Goal: Check status

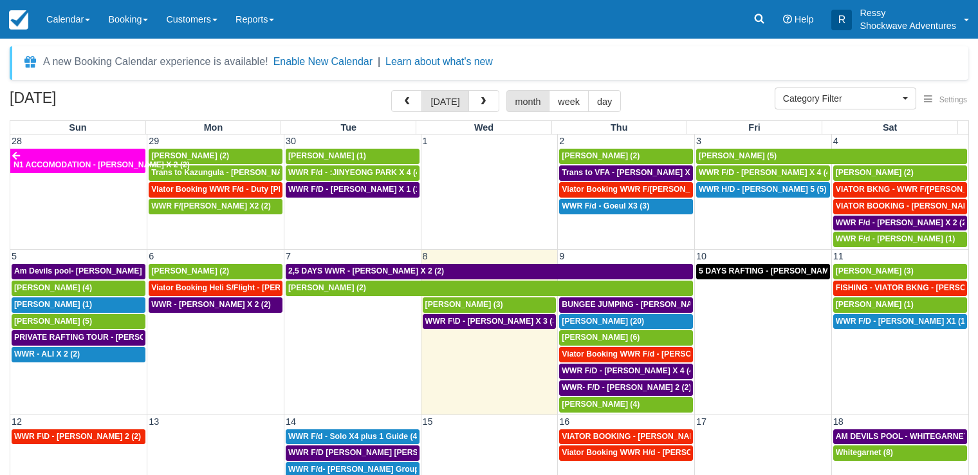
select select
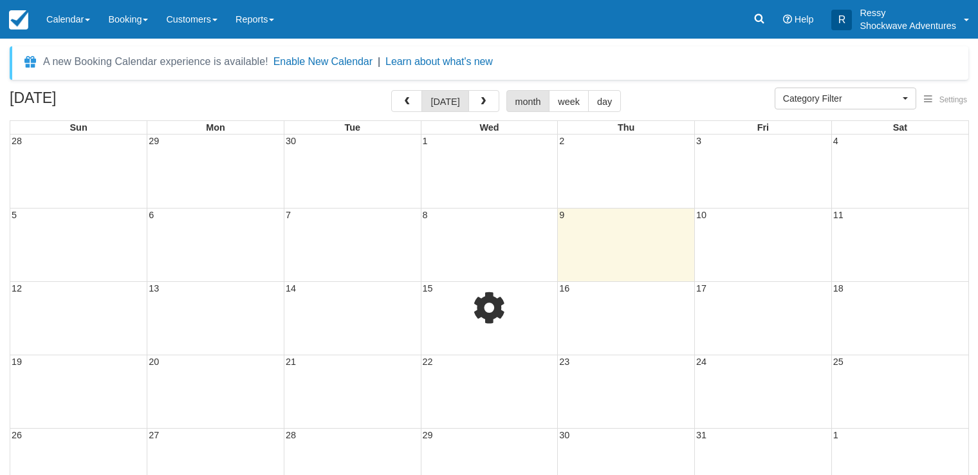
select select
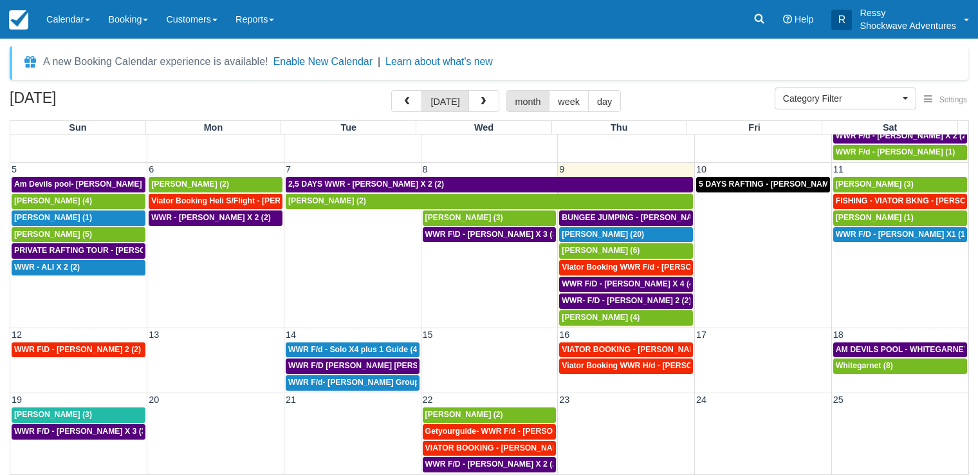
scroll to position [88, 0]
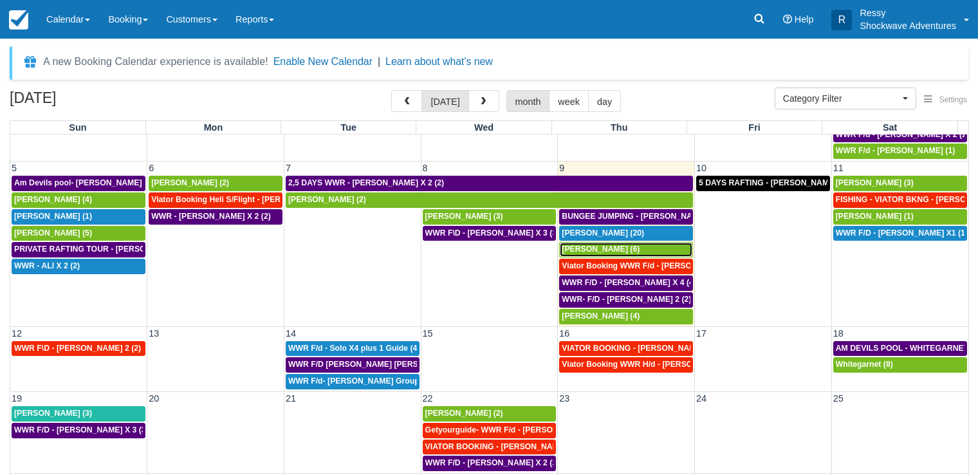
click at [611, 248] on div "Jens Ritter (6)" at bounding box center [626, 249] width 129 height 10
